Goal: Task Accomplishment & Management: Manage account settings

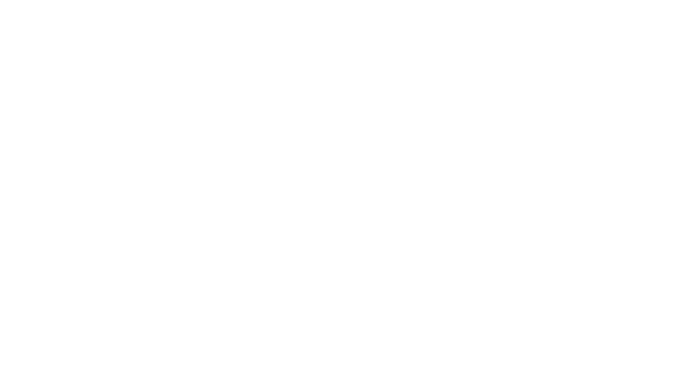
select select "**"
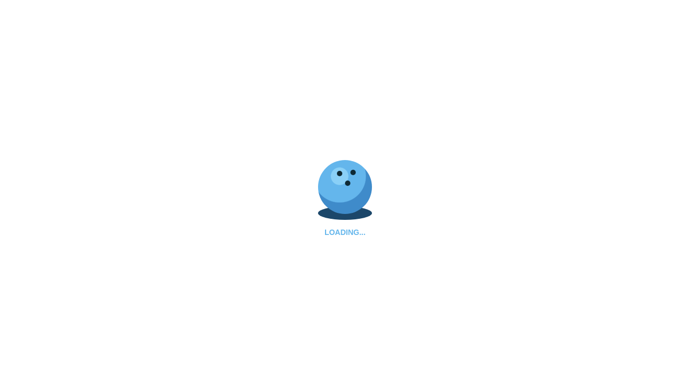
click at [193, 313] on div "LOADING..." at bounding box center [345, 194] width 690 height 388
select select "**"
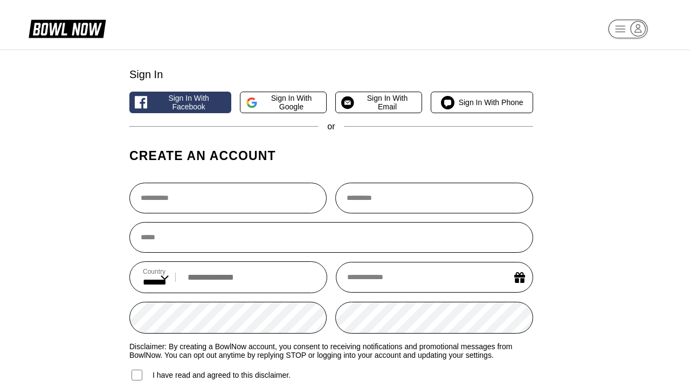
click at [628, 31] on rect "button" at bounding box center [627, 28] width 39 height 19
